Goal: Find specific page/section: Find specific page/section

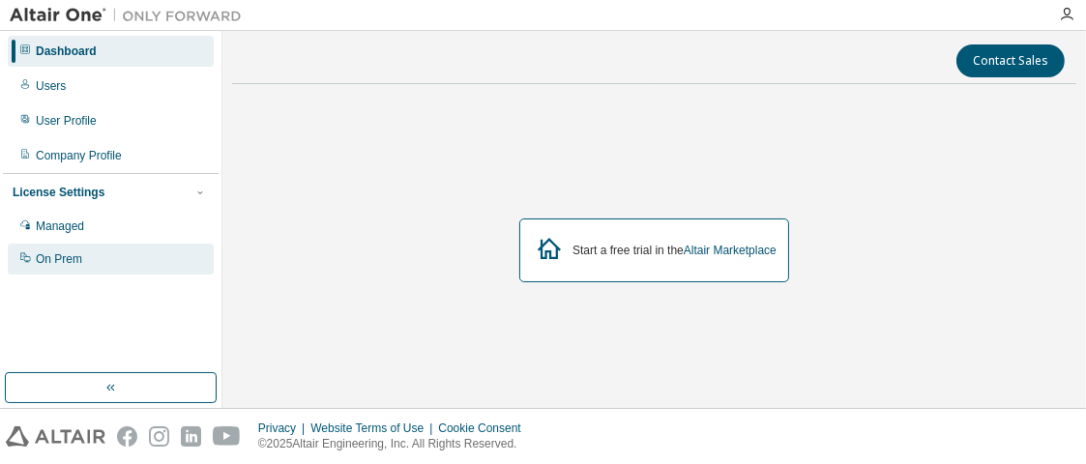
scroll to position [3, 0]
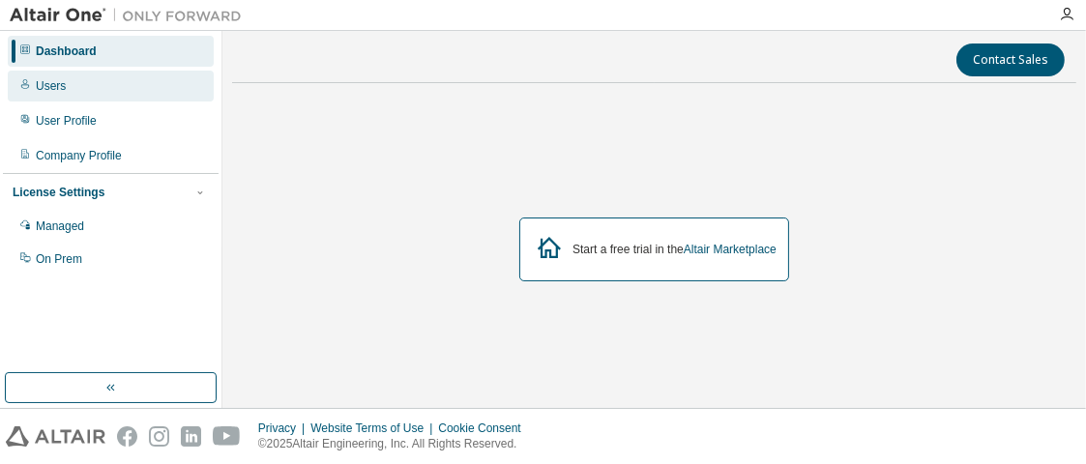
click at [83, 91] on div "Users" at bounding box center [111, 86] width 206 height 31
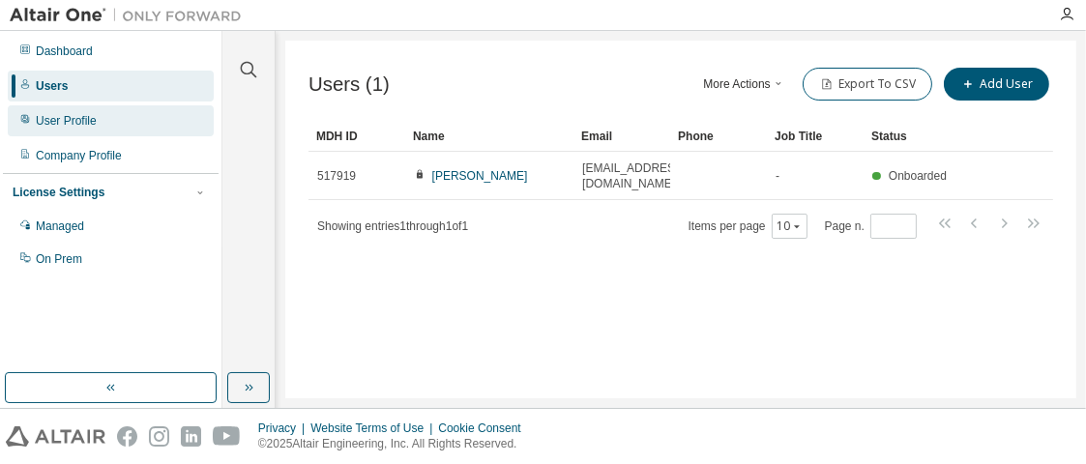
click at [91, 129] on div "User Profile" at bounding box center [111, 120] width 206 height 31
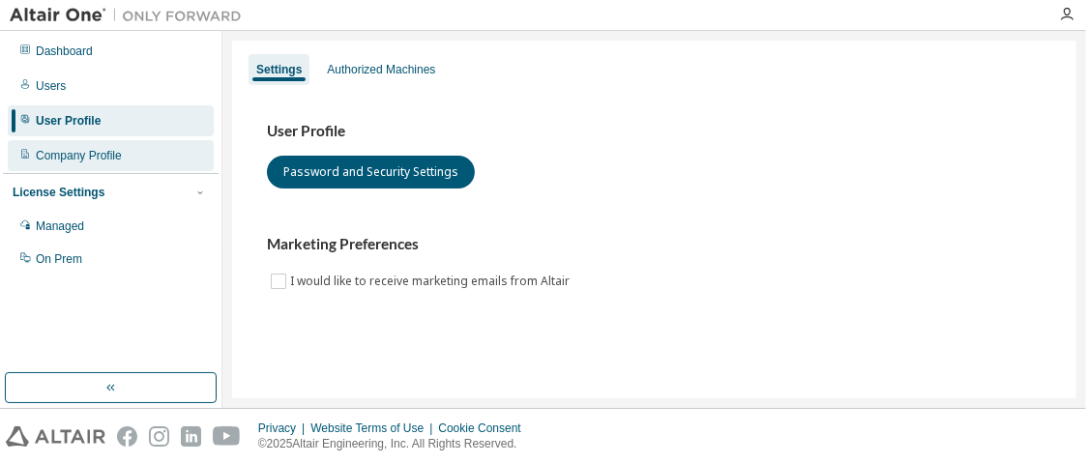
click at [91, 150] on div "Company Profile" at bounding box center [79, 155] width 86 height 15
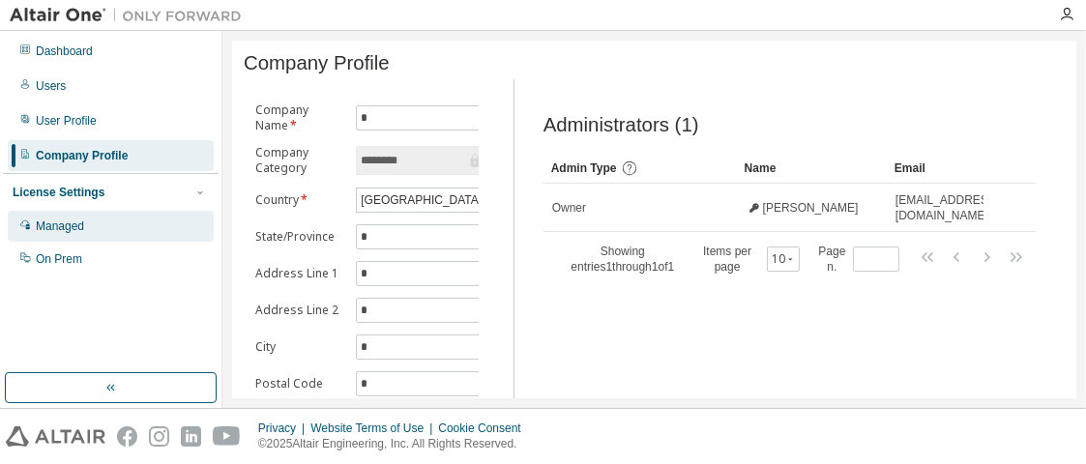
click at [74, 218] on div "Managed" at bounding box center [60, 225] width 48 height 15
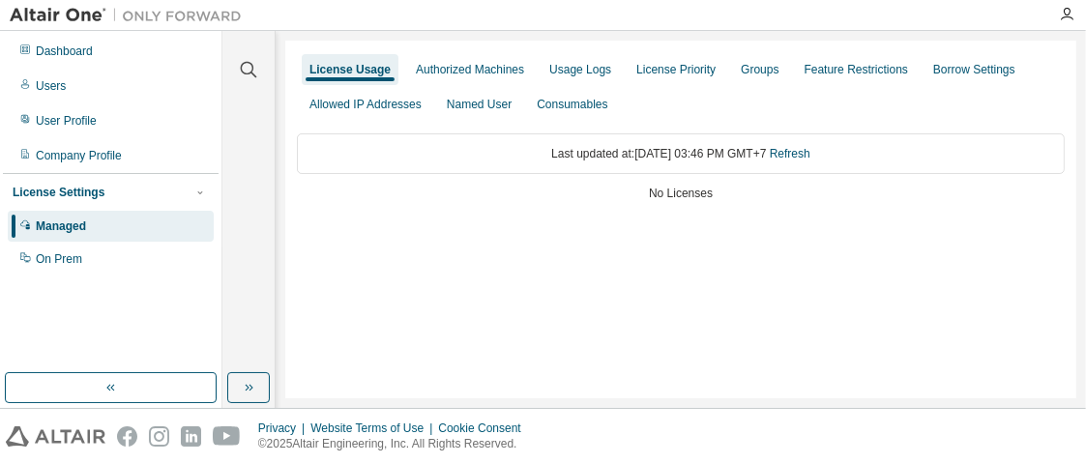
click at [80, 22] on img at bounding box center [131, 15] width 242 height 19
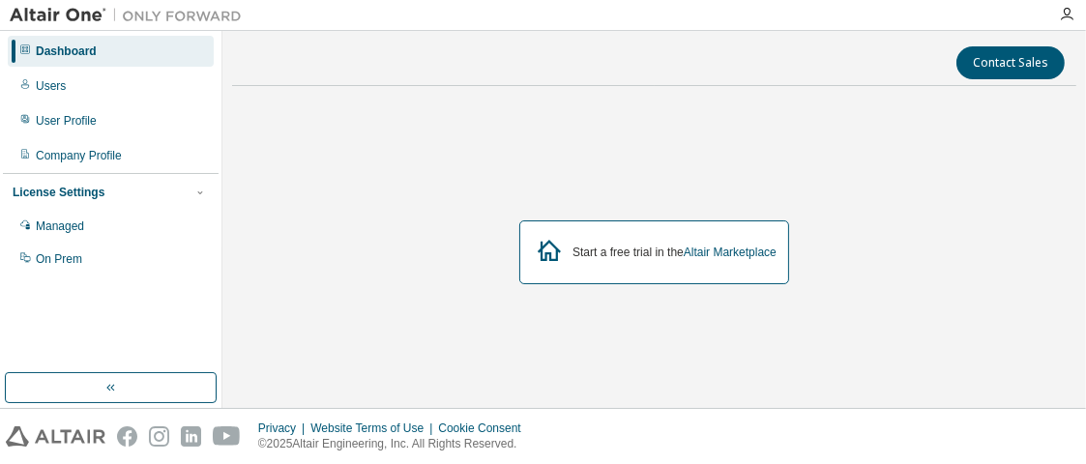
click at [702, 266] on div "Start a free trial in the Altair Marketplace" at bounding box center [654, 252] width 270 height 64
click at [716, 246] on link "Altair Marketplace" at bounding box center [730, 253] width 93 height 14
